Goal: Transaction & Acquisition: Book appointment/travel/reservation

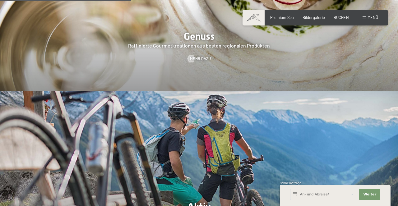
scroll to position [965, 0]
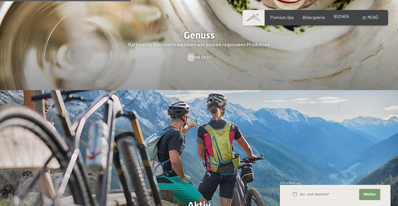
click at [341, 18] on span "BUCHEN" at bounding box center [341, 16] width 15 height 5
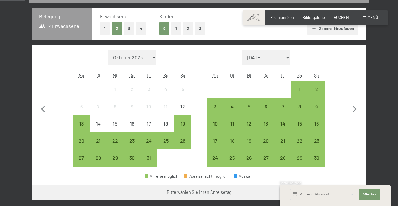
scroll to position [138, 0]
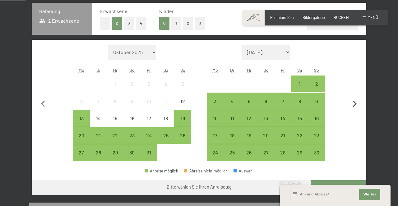
click at [356, 104] on icon "button" at bounding box center [355, 104] width 4 height 7
select select "2025-11-01"
select select "2025-12-01"
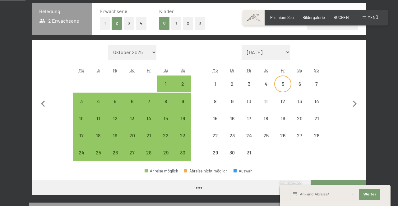
select select "2025-11-01"
select select "2025-12-01"
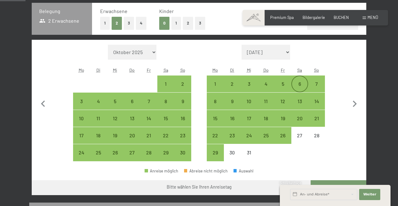
click at [298, 83] on div "6" at bounding box center [300, 89] width 16 height 16
select select "2025-11-01"
select select "2025-12-01"
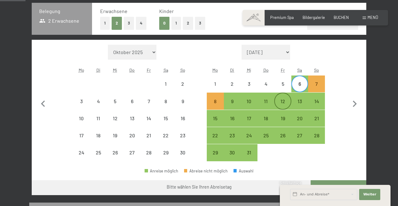
click at [283, 102] on div "12" at bounding box center [283, 107] width 16 height 16
select select "2025-11-01"
select select "2025-12-01"
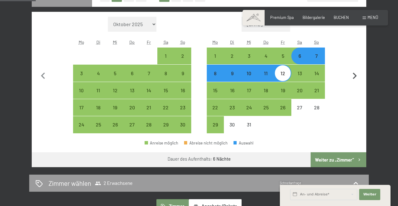
scroll to position [164, 0]
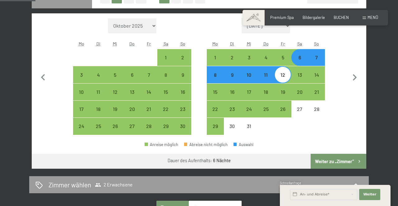
click at [340, 157] on button "Weiter zu „Zimmer“" at bounding box center [339, 161] width 56 height 15
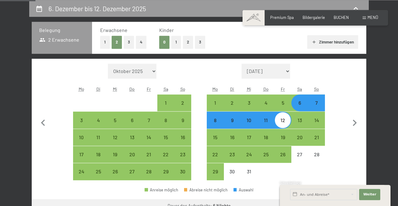
select select "2025-11-01"
select select "2025-12-01"
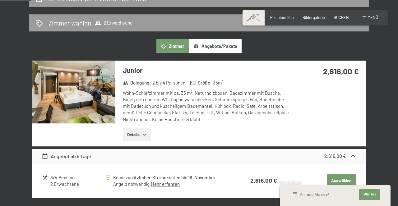
scroll to position [128, 0]
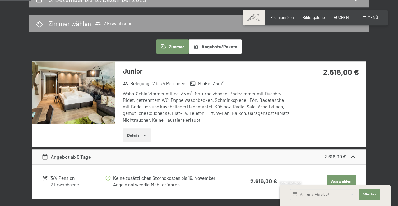
click at [88, 92] on img at bounding box center [74, 92] width 84 height 63
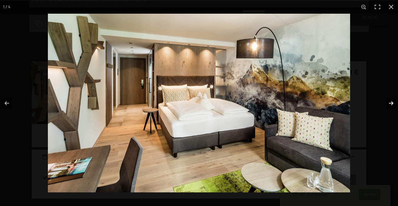
click at [389, 101] on button "button" at bounding box center [387, 103] width 22 height 31
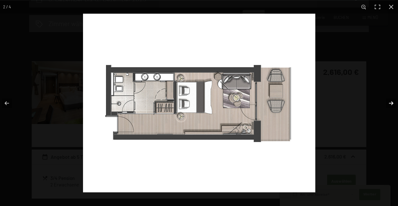
click at [389, 101] on button "button" at bounding box center [387, 103] width 22 height 31
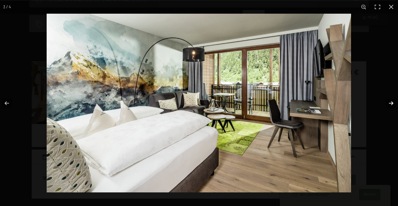
click at [389, 101] on button "button" at bounding box center [387, 103] width 22 height 31
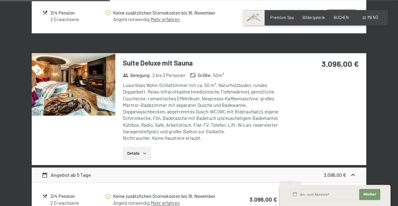
scroll to position [484, 0]
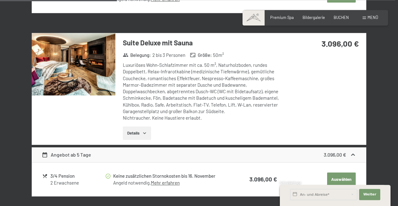
click at [192, 128] on div "Details" at bounding box center [207, 134] width 168 height 14
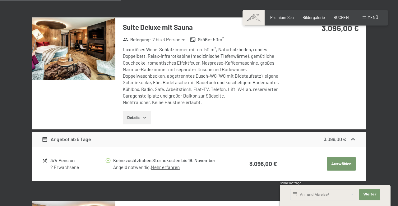
click at [90, 48] on img at bounding box center [74, 48] width 84 height 63
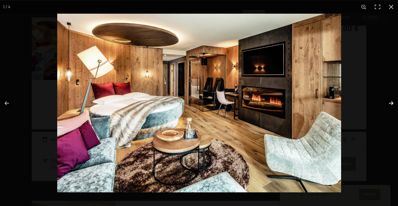
click at [390, 102] on button "button" at bounding box center [387, 103] width 22 height 31
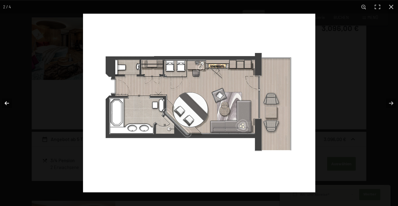
click at [5, 103] on button "button" at bounding box center [11, 103] width 22 height 31
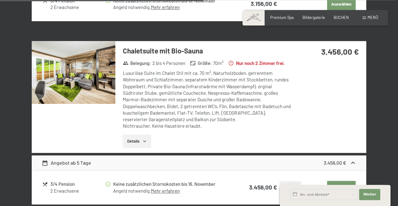
scroll to position [843, 0]
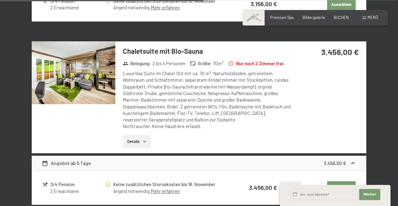
click at [87, 81] on img at bounding box center [74, 72] width 84 height 63
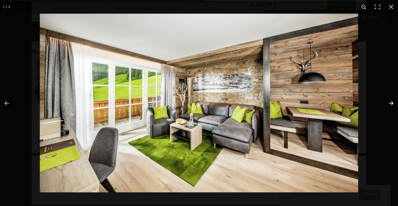
click at [390, 102] on button "button" at bounding box center [387, 103] width 22 height 31
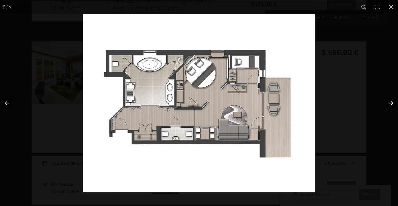
click at [390, 103] on button "button" at bounding box center [387, 103] width 22 height 31
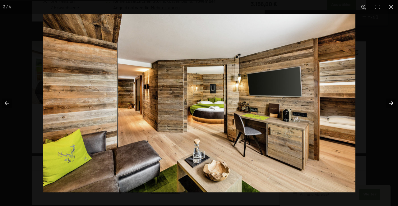
click at [390, 103] on button "button" at bounding box center [387, 103] width 22 height 31
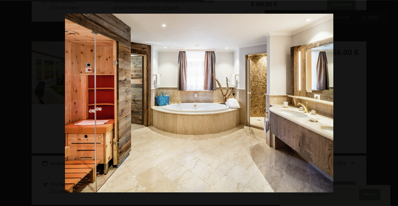
click at [390, 103] on button "button" at bounding box center [387, 103] width 22 height 31
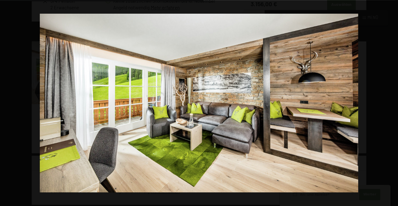
click at [390, 103] on button "button" at bounding box center [387, 103] width 22 height 31
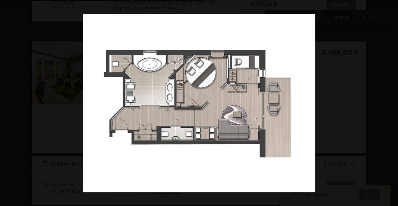
click at [390, 103] on button "button" at bounding box center [387, 103] width 22 height 31
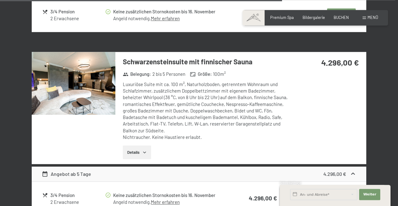
scroll to position [1185, 0]
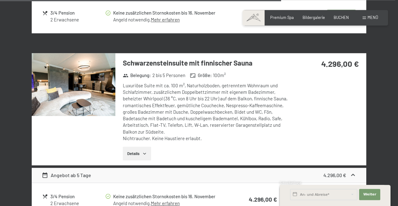
click at [80, 85] on img at bounding box center [74, 84] width 84 height 63
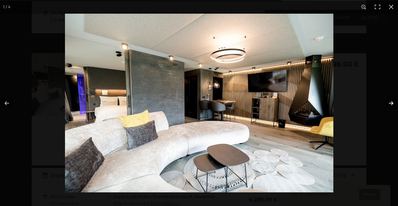
click at [389, 100] on button "button" at bounding box center [387, 103] width 22 height 31
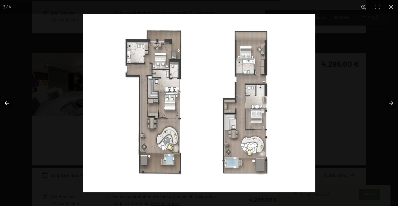
click at [6, 101] on button "button" at bounding box center [11, 103] width 22 height 31
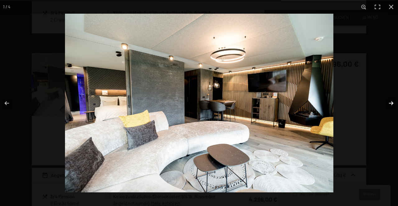
click at [392, 102] on button "button" at bounding box center [387, 103] width 22 height 31
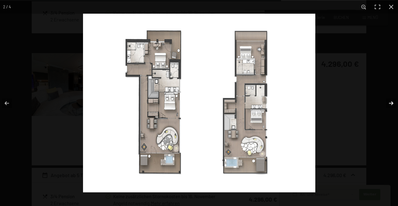
click at [392, 102] on button "button" at bounding box center [387, 103] width 22 height 31
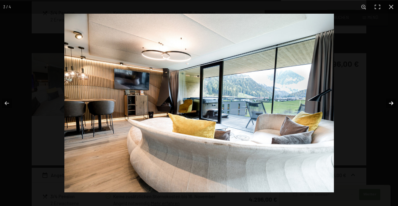
click at [391, 103] on button "button" at bounding box center [387, 103] width 22 height 31
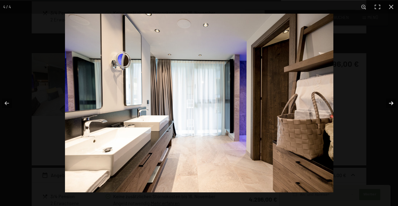
click at [391, 103] on button "button" at bounding box center [387, 103] width 22 height 31
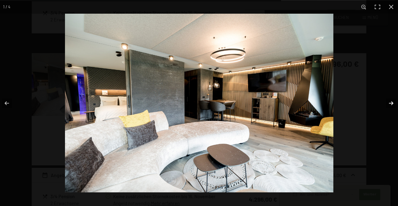
click at [391, 103] on button "button" at bounding box center [387, 103] width 22 height 31
